Goal: Answer question/provide support: Share knowledge or assist other users

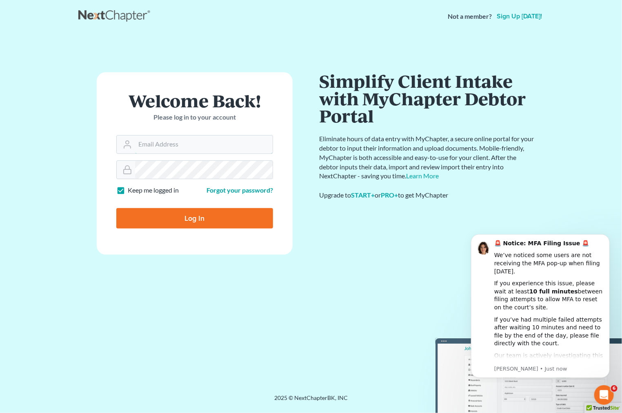
type input "[EMAIL_ADDRESS][DOMAIN_NAME]"
click at [252, 251] on form "Welcome Back! Please log in to your account Email Address jlee@saderlawfirm.com…" at bounding box center [195, 163] width 196 height 182
click at [206, 200] on form "Welcome Back! Please log in to your account Email Address jlee@saderlawfirm.com…" at bounding box center [195, 163] width 196 height 182
click at [199, 217] on input "Log In" at bounding box center [194, 218] width 157 height 20
type input "Thinking..."
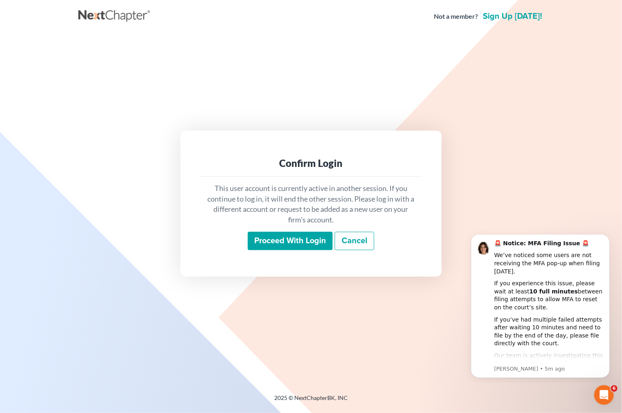
click at [294, 237] on input "Proceed with login" at bounding box center [290, 241] width 85 height 19
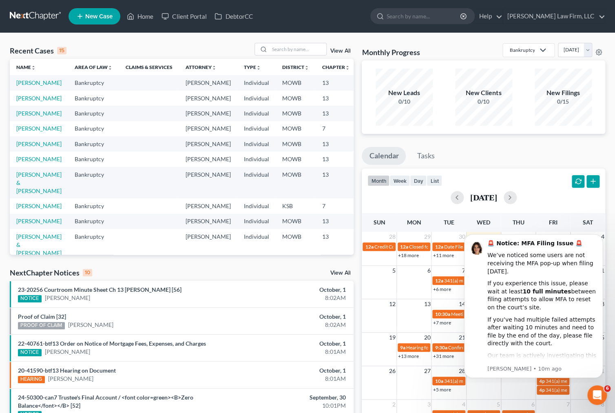
click at [185, 271] on div "NextChapter Notices 10 View All" at bounding box center [182, 274] width 344 height 13
click at [175, 290] on link "23-20256 Courtroom Minute Sheet Ch 13 Karen Rachel Ramirez [56]" at bounding box center [100, 289] width 164 height 7
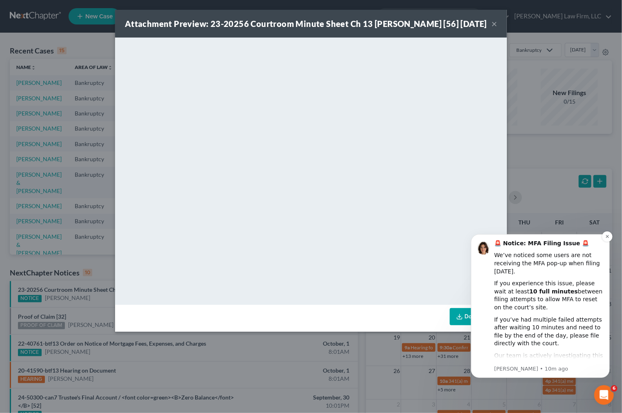
click at [565, 279] on div "If you experience this issue, please wait at least 10 full minutes between fili…" at bounding box center [548, 295] width 109 height 32
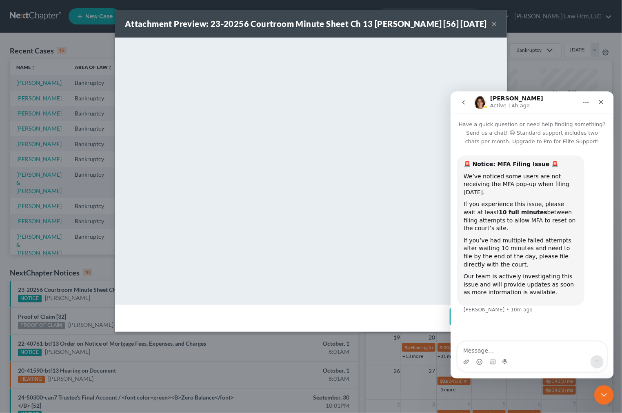
click at [495, 28] on button "×" at bounding box center [494, 24] width 6 height 10
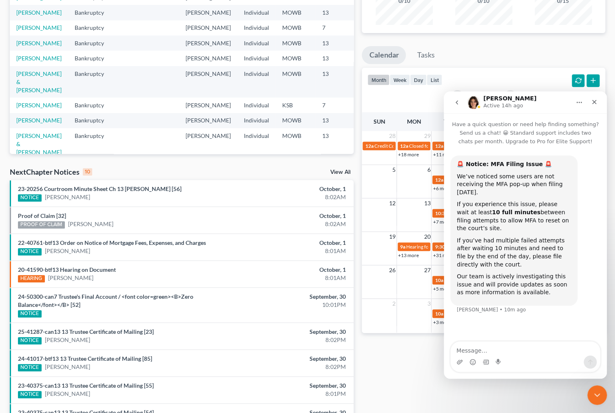
scroll to position [44, 0]
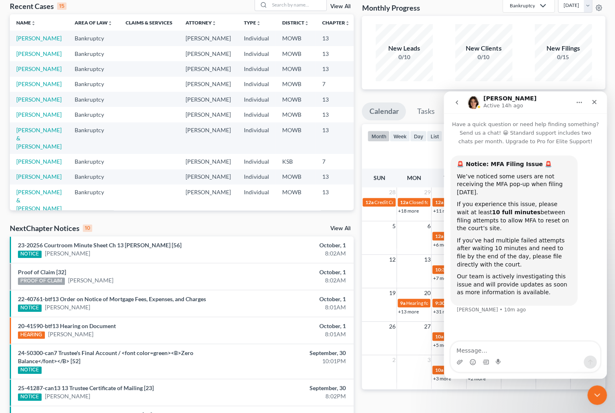
click at [346, 222] on div "Recent Cases 15 View All Name unfold_more expand_more expand_less Area of Law u…" at bounding box center [182, 262] width 352 height 528
click at [346, 226] on link "View All" at bounding box center [340, 229] width 20 height 6
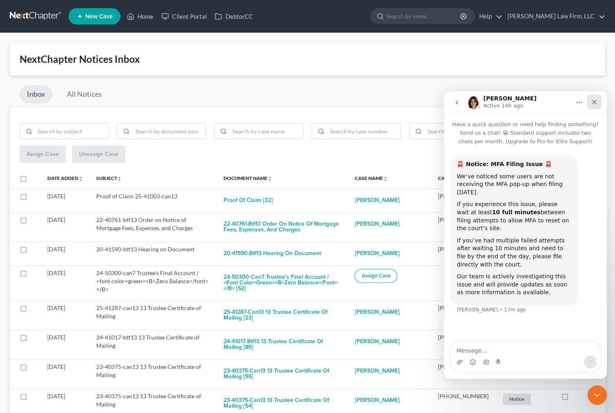
click at [596, 96] on div "Close" at bounding box center [594, 102] width 15 height 15
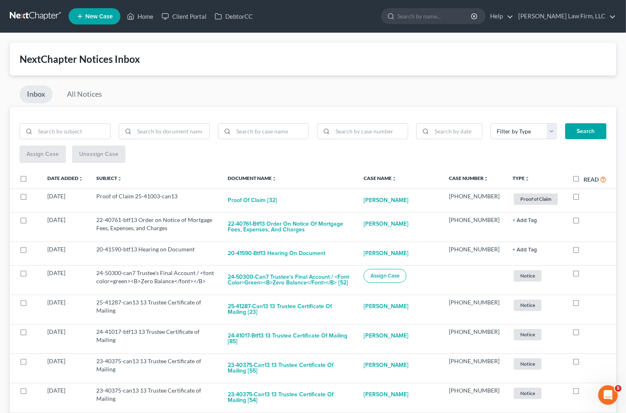
click at [22, 21] on link at bounding box center [36, 16] width 52 height 15
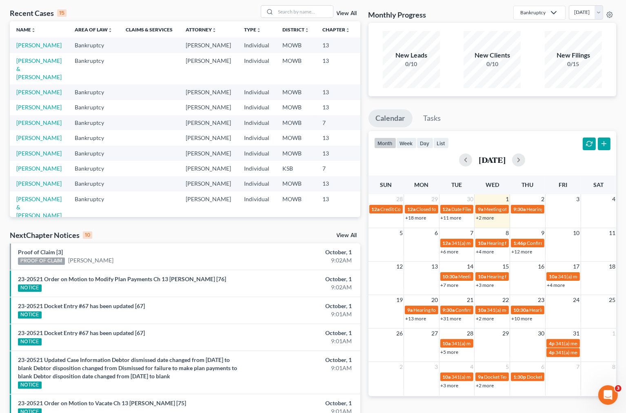
scroll to position [91, 0]
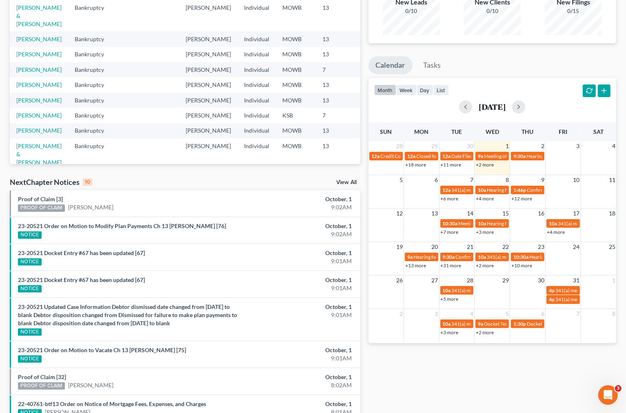
click at [240, 179] on div "NextChapter Notices 10 View All" at bounding box center [185, 183] width 351 height 13
click at [216, 180] on div "NextChapter Notices 10 View All" at bounding box center [185, 183] width 351 height 13
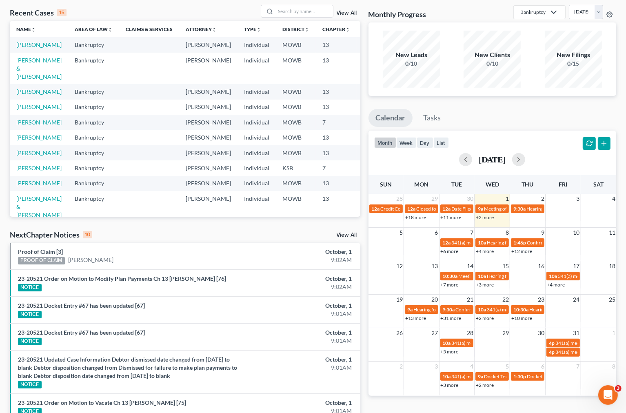
scroll to position [0, 0]
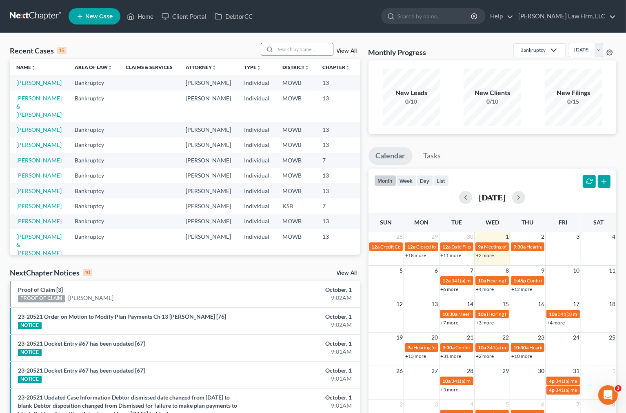
click at [313, 48] on input "search" at bounding box center [304, 49] width 57 height 12
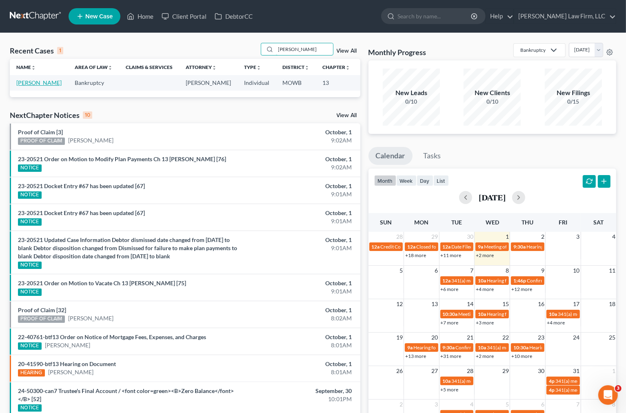
type input "dockery"
click at [28, 83] on link "Dockery, Corey" at bounding box center [38, 82] width 45 height 7
select select "4"
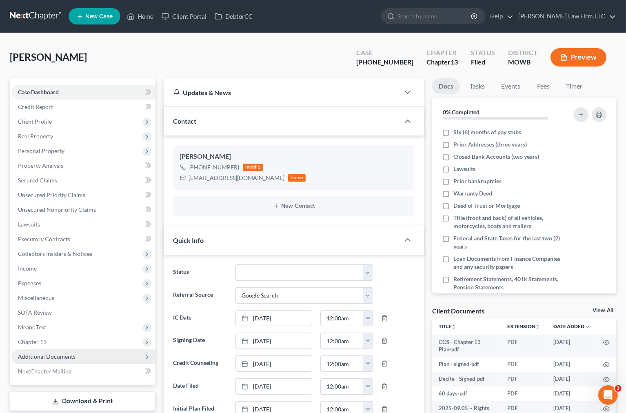
click at [85, 362] on span "Additional Documents" at bounding box center [83, 356] width 144 height 15
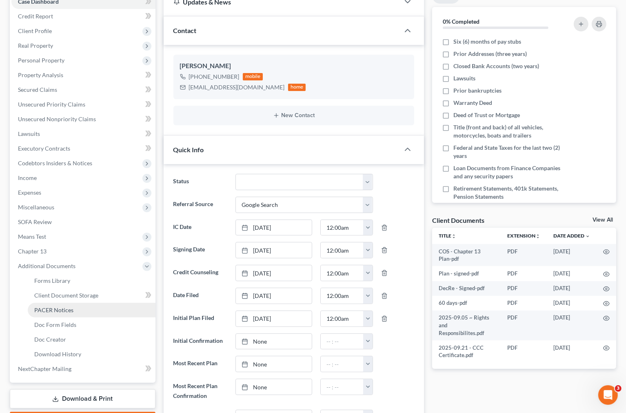
click at [81, 315] on link "PACER Notices" at bounding box center [92, 310] width 128 height 15
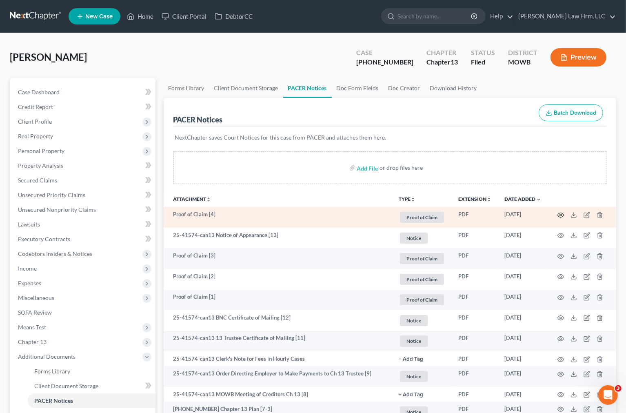
click at [561, 213] on icon "button" at bounding box center [561, 215] width 6 height 4
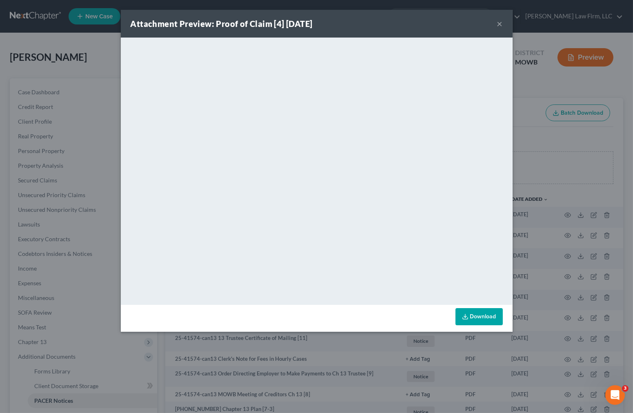
click at [72, 138] on div "Attachment Preview: Proof of Claim [4] 09/30/2025 × <object ng-attr-data='https…" at bounding box center [316, 206] width 633 height 413
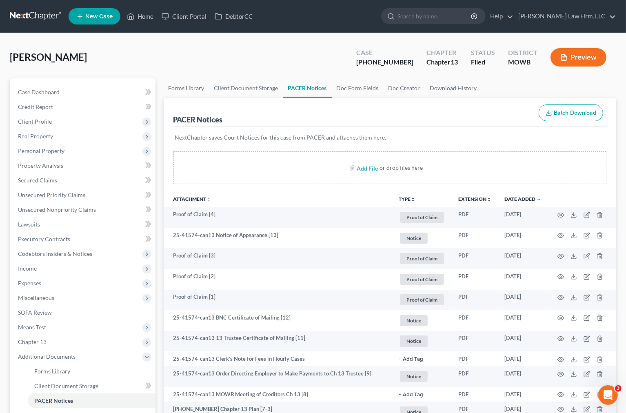
click at [33, 13] on link at bounding box center [36, 16] width 52 height 15
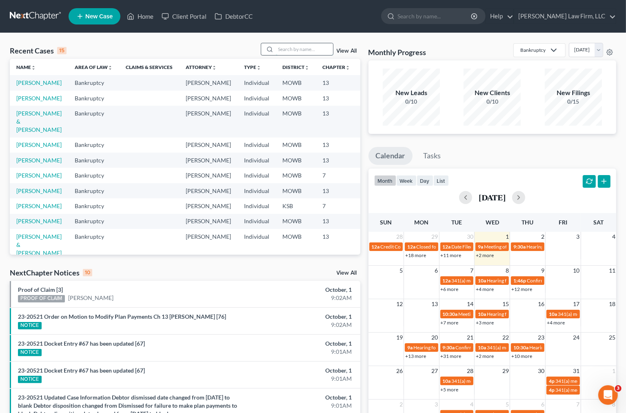
click at [322, 47] on input "search" at bounding box center [304, 49] width 57 height 12
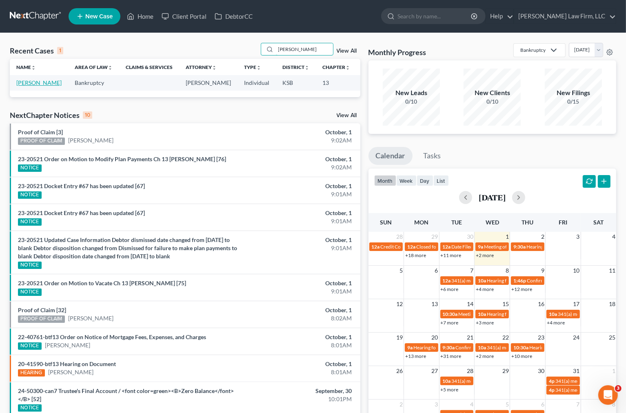
type input "[PERSON_NAME]"
click at [28, 86] on link "[PERSON_NAME]" at bounding box center [38, 82] width 45 height 7
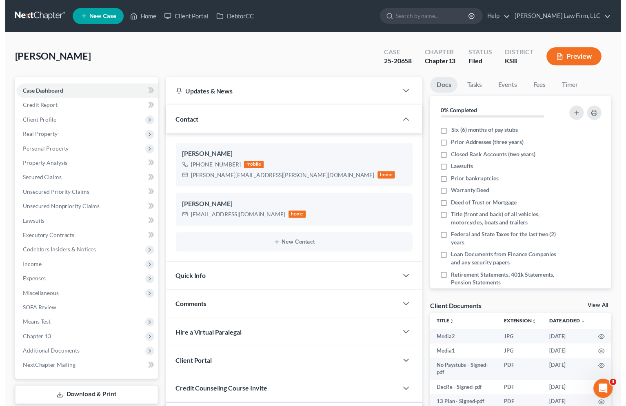
scroll to position [3507, 0]
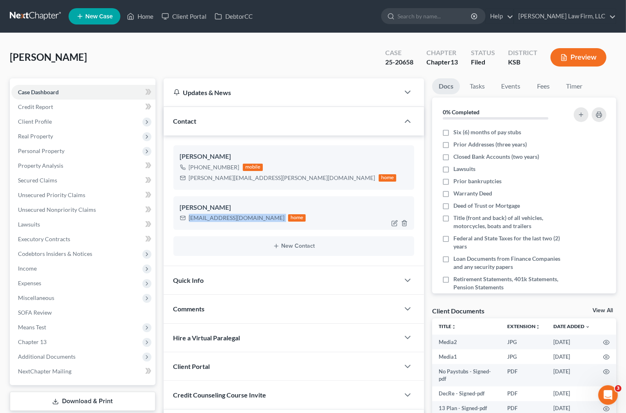
drag, startPoint x: 188, startPoint y: 220, endPoint x: 257, endPoint y: 222, distance: 69.4
click at [257, 222] on div "[EMAIL_ADDRESS][DOMAIN_NAME] home" at bounding box center [243, 218] width 126 height 11
copy div "[EMAIL_ADDRESS][DOMAIN_NAME]"
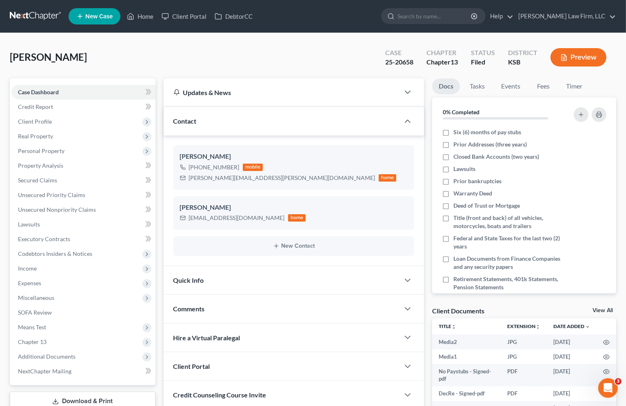
click at [173, 47] on div "[PERSON_NAME] Upgraded Case 25-20658 Chapter Chapter 13 Status Filed District […" at bounding box center [313, 60] width 606 height 35
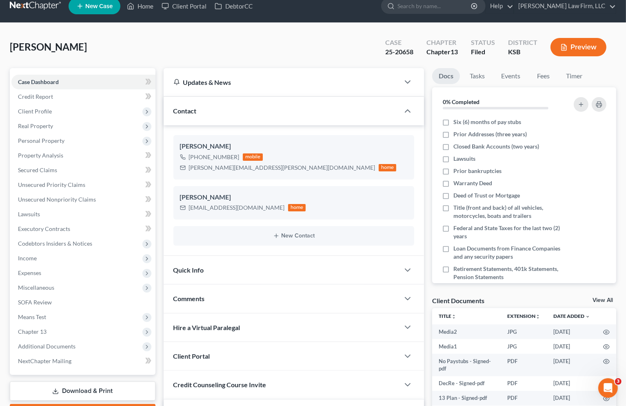
scroll to position [245, 0]
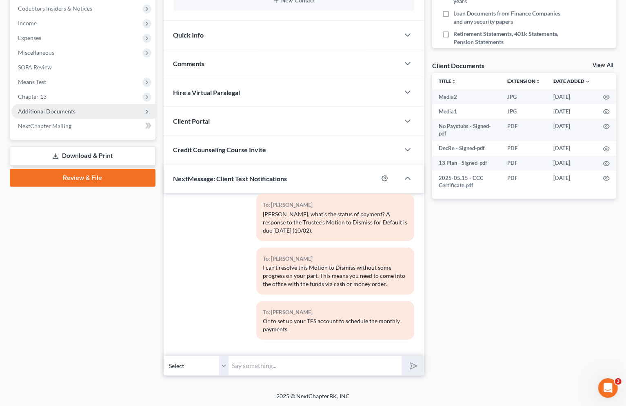
click at [58, 108] on span "Additional Documents" at bounding box center [47, 111] width 58 height 7
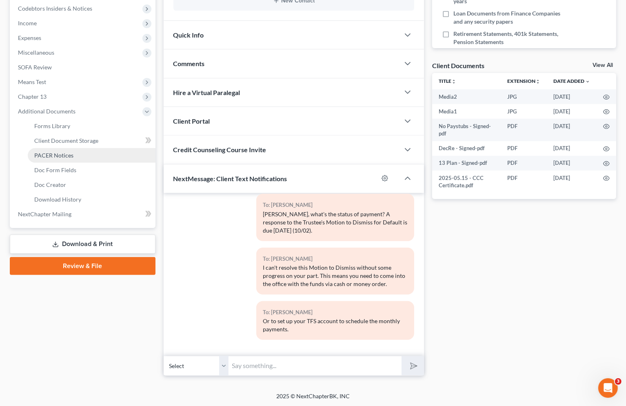
click at [71, 153] on span "PACER Notices" at bounding box center [53, 155] width 39 height 7
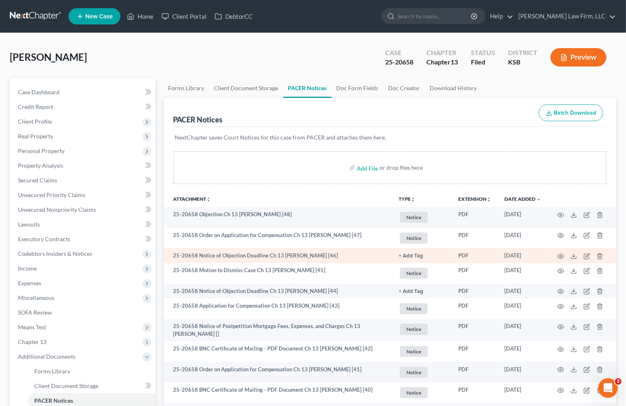
click at [557, 256] on td at bounding box center [582, 255] width 69 height 15
click at [561, 256] on circle "button" at bounding box center [561, 256] width 2 height 2
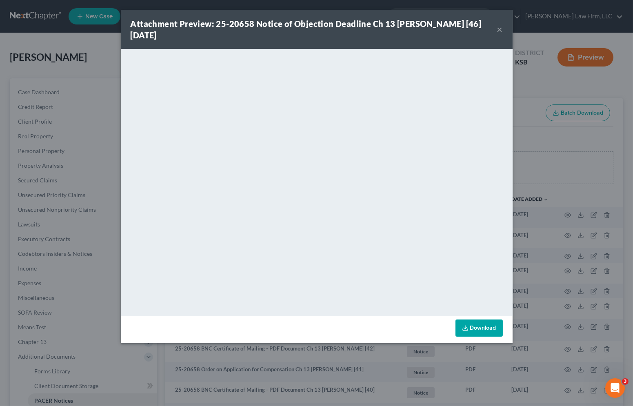
click at [581, 126] on div "Attachment Preview: 25-20658 Notice of Objection Deadline Ch 13 [PERSON_NAME] […" at bounding box center [316, 203] width 633 height 406
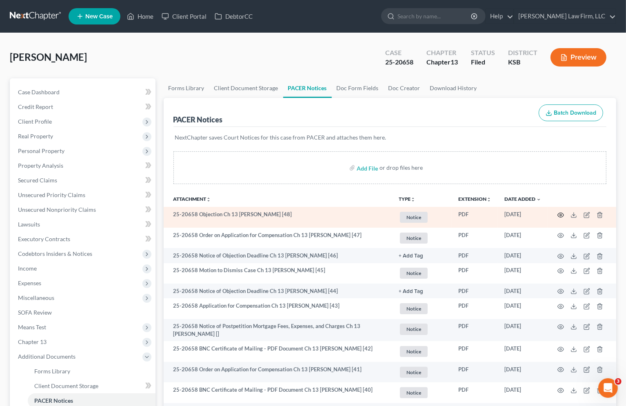
click at [561, 214] on icon "button" at bounding box center [560, 215] width 7 height 7
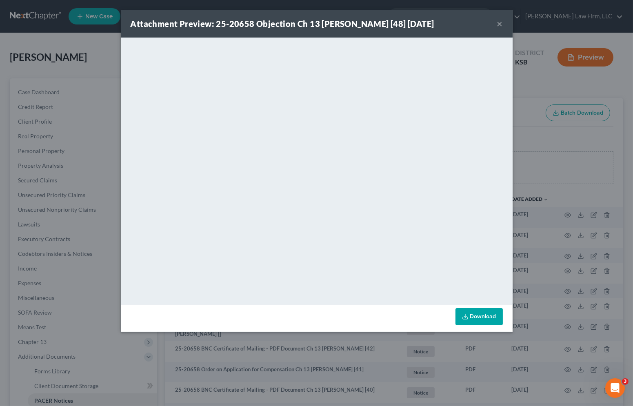
click at [108, 150] on div "Attachment Preview: 25-20658 Objection Ch 13 [PERSON_NAME] [48] [DATE] × Downlo…" at bounding box center [316, 203] width 633 height 406
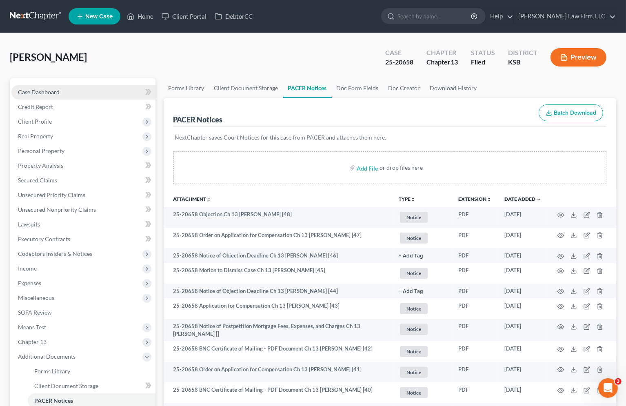
click at [77, 94] on link "Case Dashboard" at bounding box center [83, 92] width 144 height 15
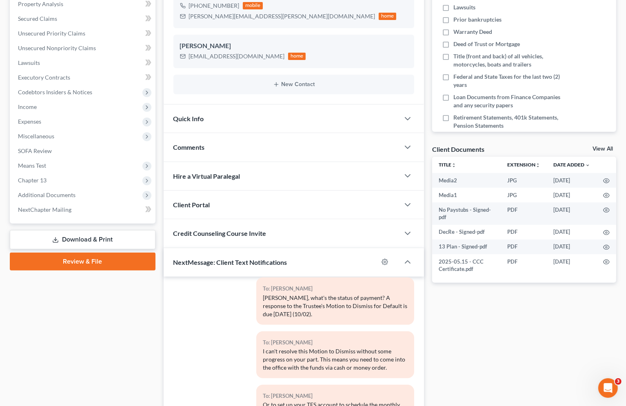
scroll to position [245, 0]
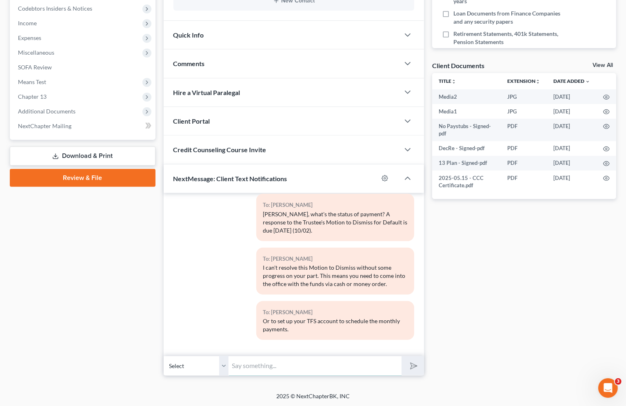
click at [289, 362] on input "text" at bounding box center [315, 366] width 173 height 20
type input "H"
drag, startPoint x: 96, startPoint y: 302, endPoint x: 355, endPoint y: 342, distance: 261.7
click at [96, 303] on div "Case Dashboard Payments Invoices Payments Payments Credit Report Client Profile" at bounding box center [83, 104] width 154 height 543
click at [339, 359] on input "text" at bounding box center [315, 366] width 173 height 20
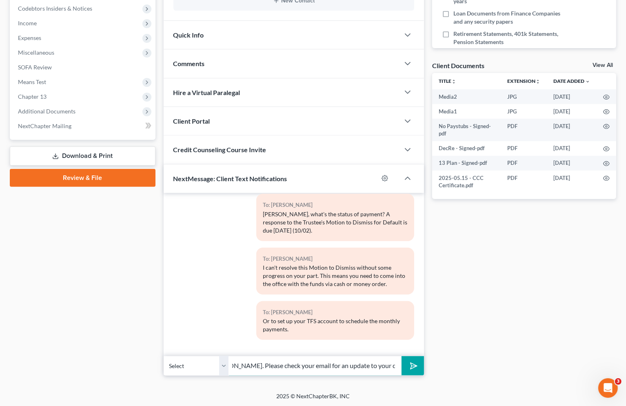
scroll to position [0, 31]
type input "Hi, [PERSON_NAME]. Please check your email for an update to your case. Thanks."
click at [402, 356] on button "submit" at bounding box center [413, 365] width 22 height 19
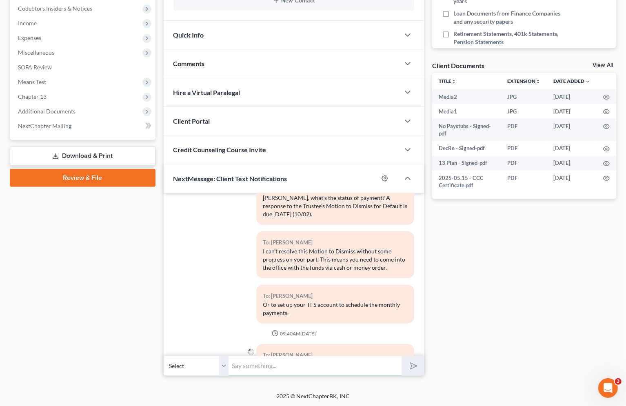
scroll to position [3565, 0]
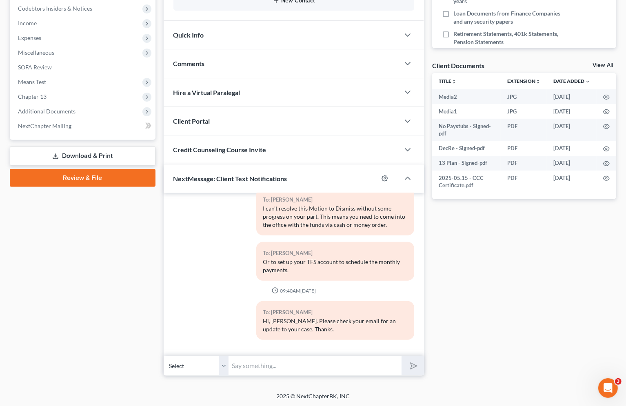
drag, startPoint x: 88, startPoint y: 264, endPoint x: 366, endPoint y: 2, distance: 381.9
click at [88, 264] on div "Case Dashboard Payments Invoices Payments Payments Credit Report Client Profile" at bounding box center [83, 104] width 154 height 543
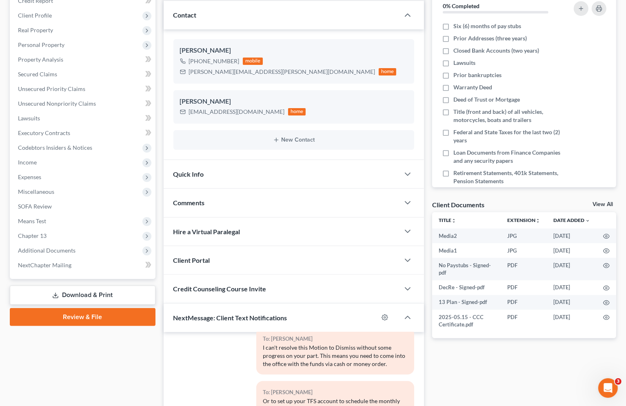
scroll to position [0, 0]
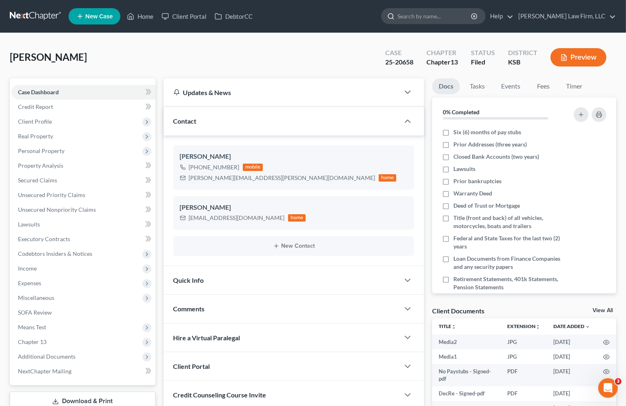
click at [447, 17] on input "search" at bounding box center [434, 16] width 75 height 15
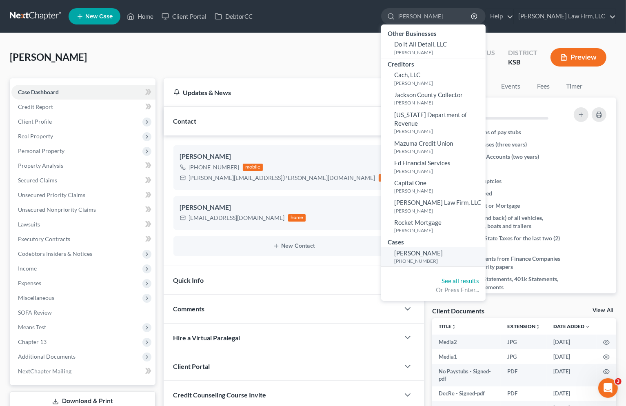
type input "[PERSON_NAME]"
click at [443, 249] on span "[PERSON_NAME]" at bounding box center [418, 252] width 49 height 7
select select "4"
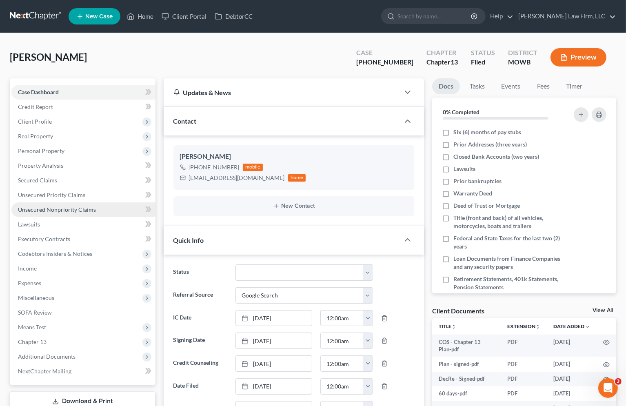
click at [85, 208] on span "Unsecured Nonpriority Claims" at bounding box center [57, 209] width 78 height 7
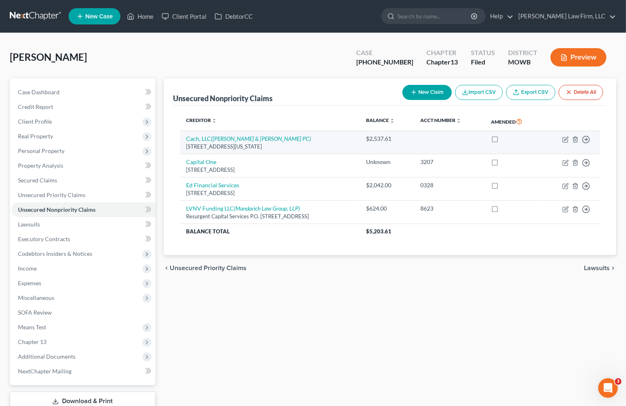
drag, startPoint x: 183, startPoint y: 146, endPoint x: 308, endPoint y: 146, distance: 124.9
click at [308, 146] on td "Cach, LLC ([PERSON_NAME] & [PERSON_NAME] PC) [STREET_ADDRESS][US_STATE]" at bounding box center [270, 142] width 180 height 23
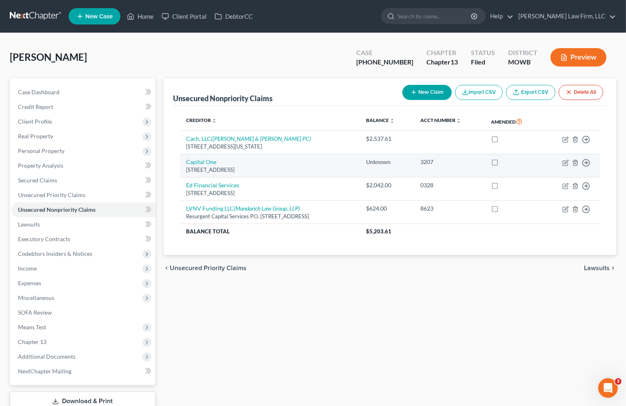
copy div "[STREET_ADDRESS][US_STATE]"
